Goal: Find specific page/section: Find specific page/section

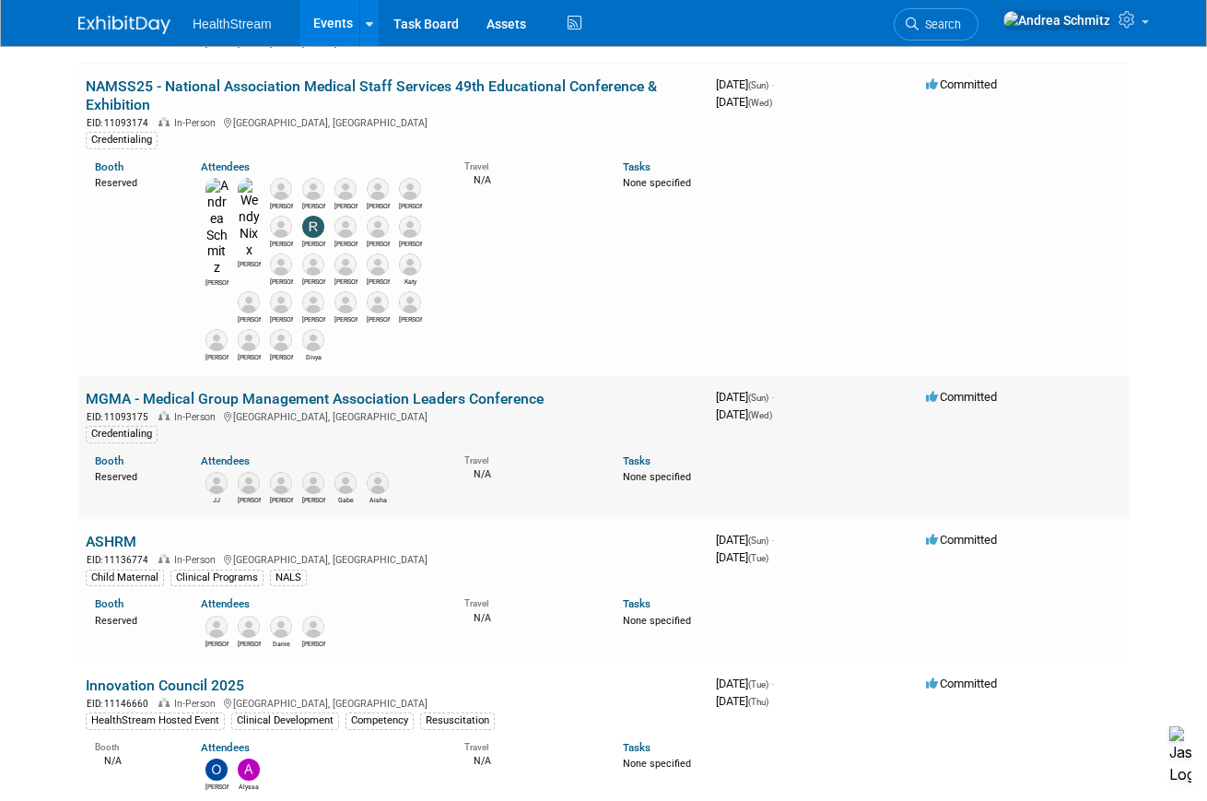
click at [274, 390] on link "MGMA - Medical Group Management Association Leaders Conference" at bounding box center [315, 399] width 458 height 18
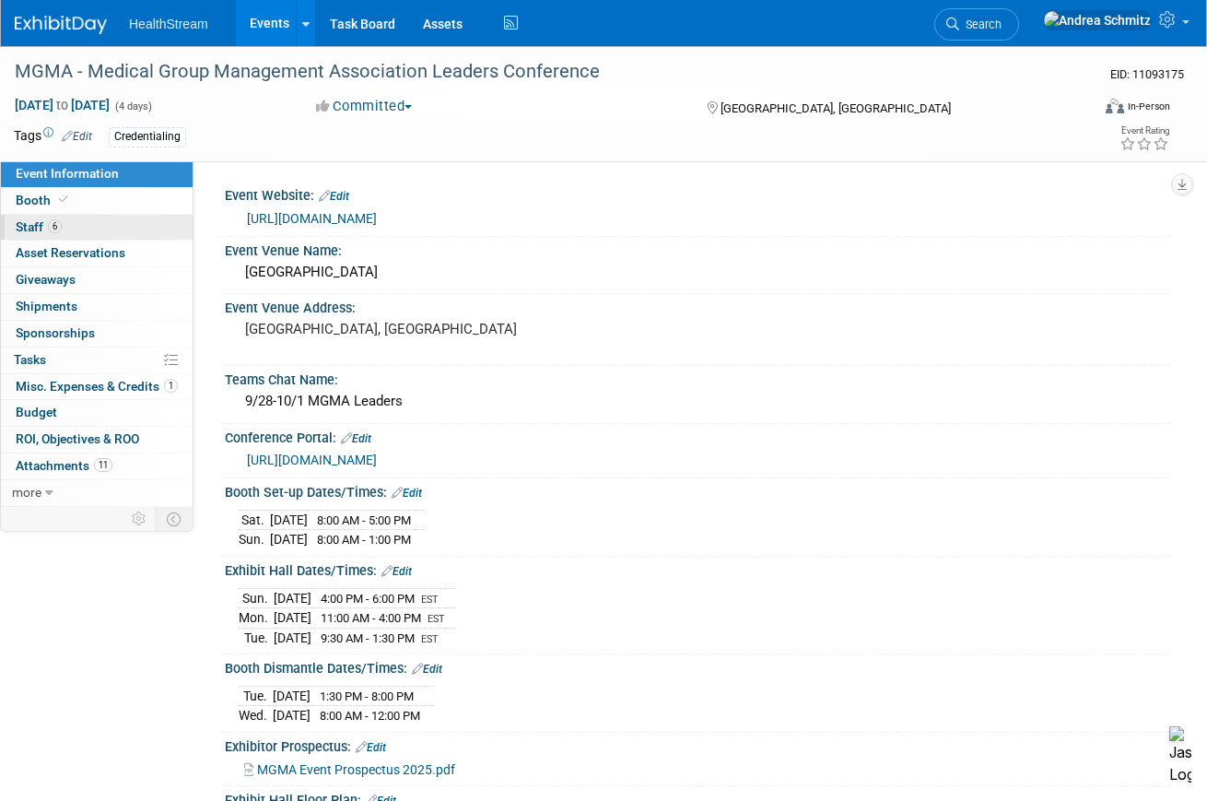
click at [71, 217] on link "6 Staff 6" at bounding box center [97, 228] width 192 height 26
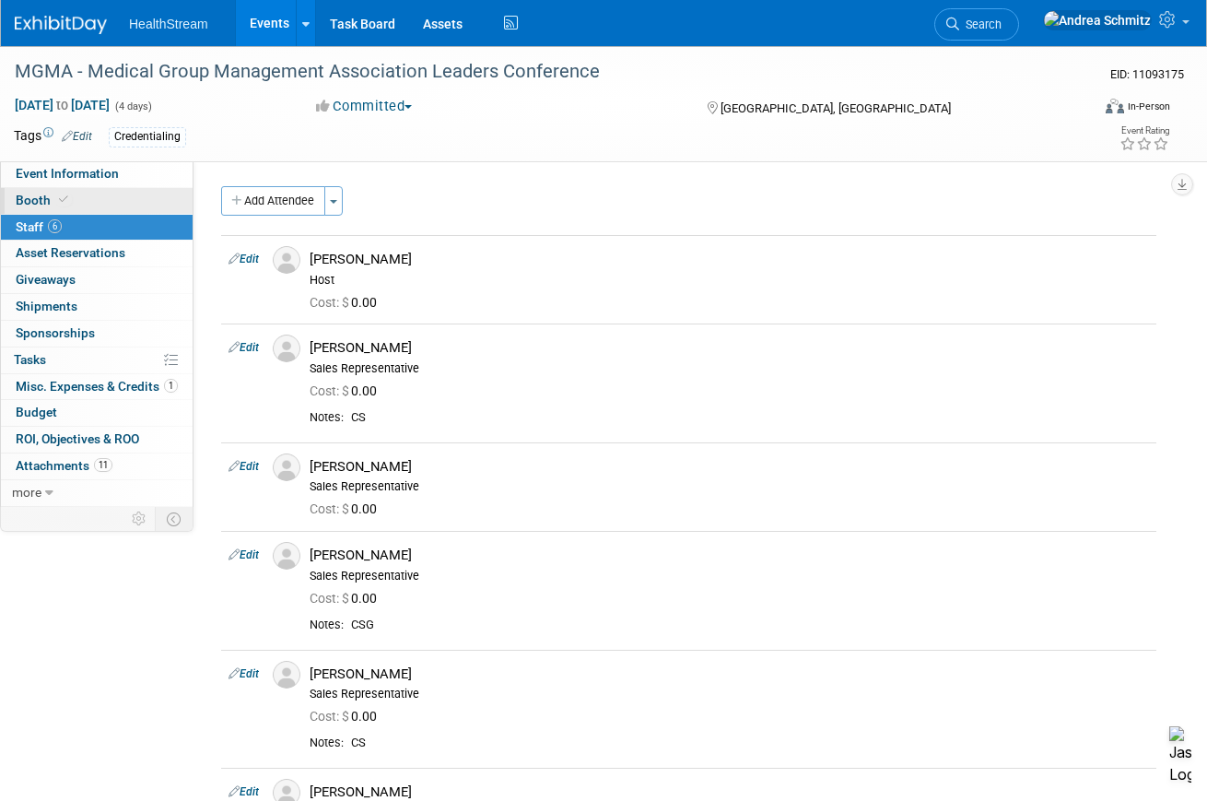
click at [76, 199] on link "Booth" at bounding box center [97, 201] width 192 height 26
